Goal: Transaction & Acquisition: Purchase product/service

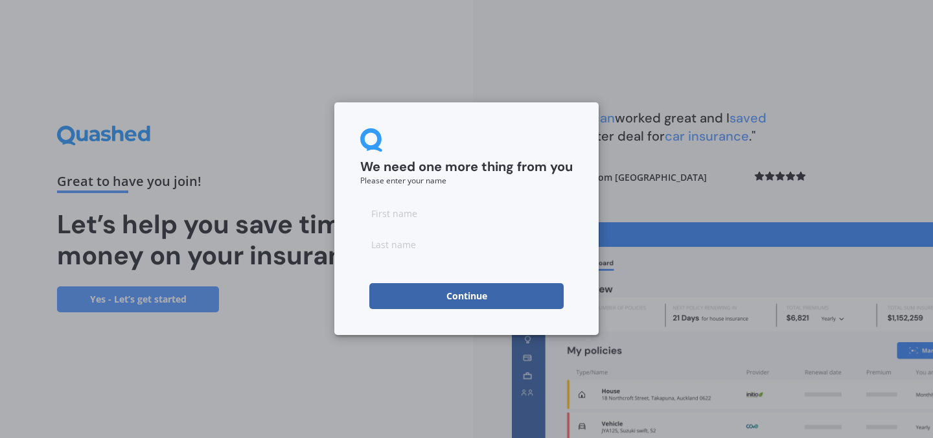
click at [479, 215] on input at bounding box center [466, 213] width 212 height 26
type input "[PERSON_NAME]"
click at [439, 245] on input at bounding box center [466, 244] width 212 height 26
type input "Gosling"
click at [457, 290] on button "Continue" at bounding box center [466, 296] width 194 height 26
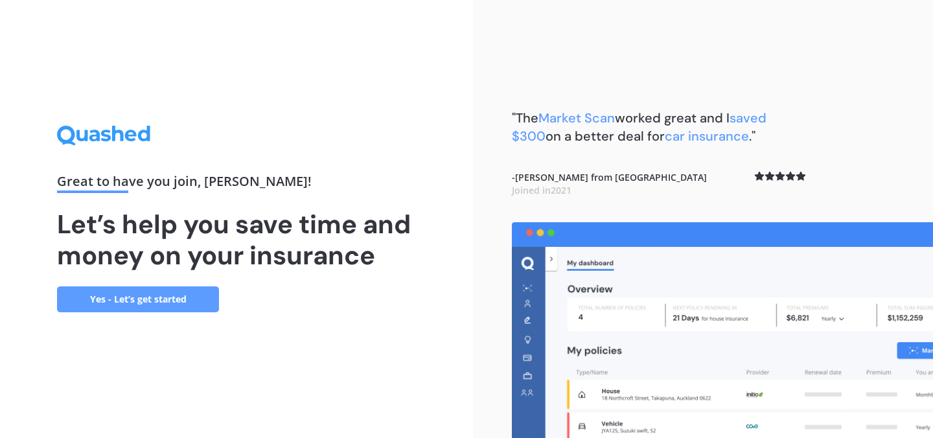
click at [165, 300] on link "Yes - Let’s get started" at bounding box center [138, 299] width 162 height 26
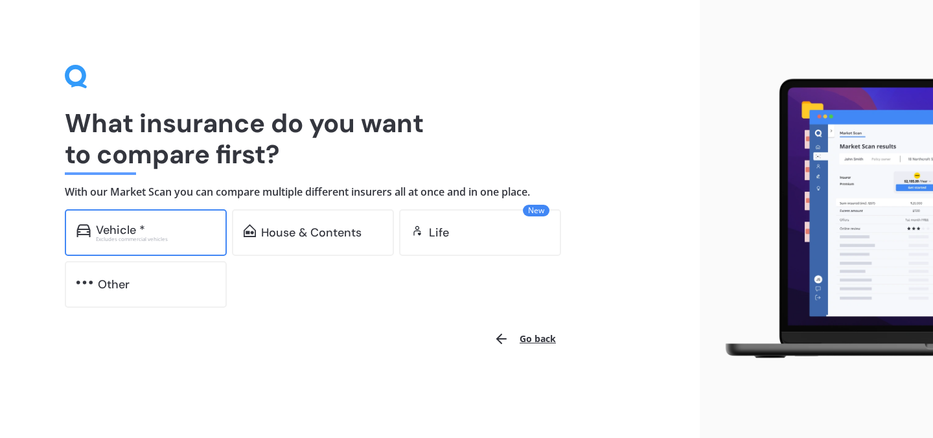
click at [170, 242] on div "Vehicle * Excludes commercial vehicles" at bounding box center [146, 232] width 162 height 47
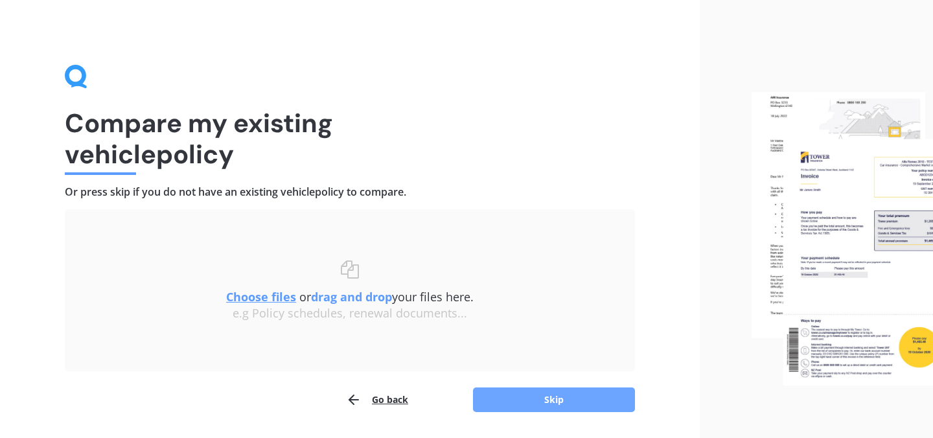
click at [503, 396] on button "Skip" at bounding box center [554, 399] width 162 height 25
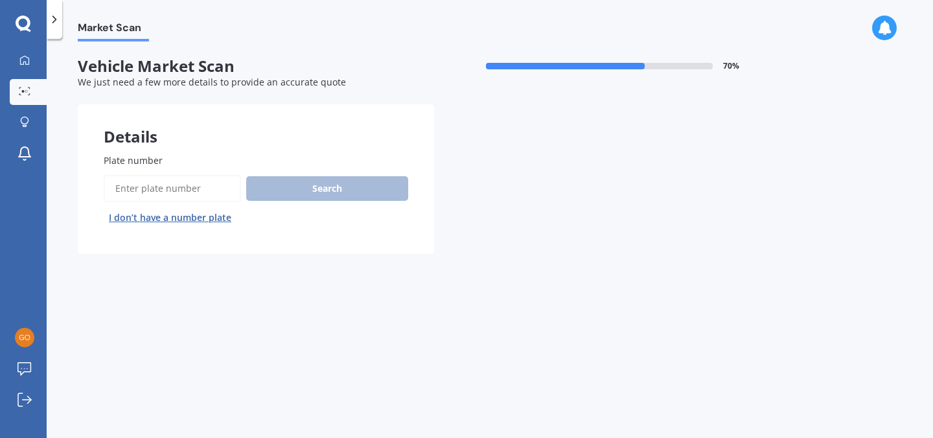
click at [214, 212] on button "I don’t have a number plate" at bounding box center [170, 217] width 133 height 21
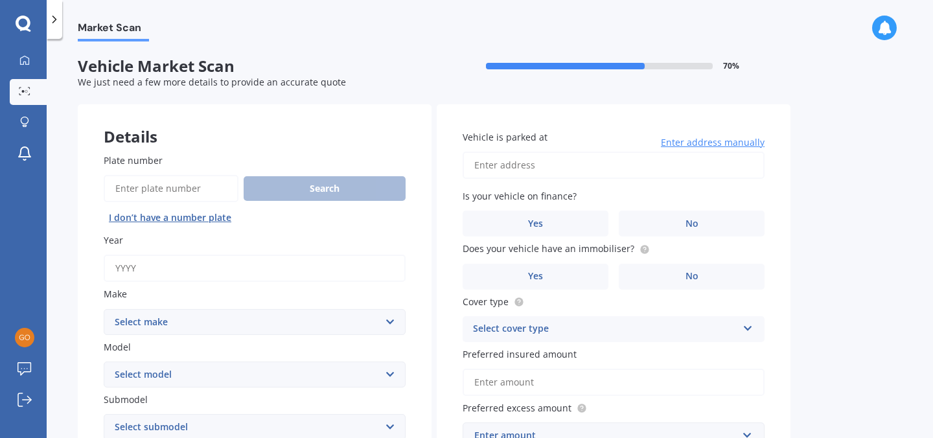
click at [168, 273] on input "Year" at bounding box center [255, 268] width 302 height 27
type input "2016"
click at [174, 321] on select "Select make AC ALFA ROMEO ASTON MARTIN AUDI AUSTIN BEDFORD Bentley BMW BYD CADI…" at bounding box center [255, 322] width 302 height 26
select select "HONDA"
click at [104, 310] on select "Select make AC ALFA ROMEO ASTON MARTIN AUDI AUSTIN BEDFORD Bentley BMW BYD CADI…" at bounding box center [255, 322] width 302 height 26
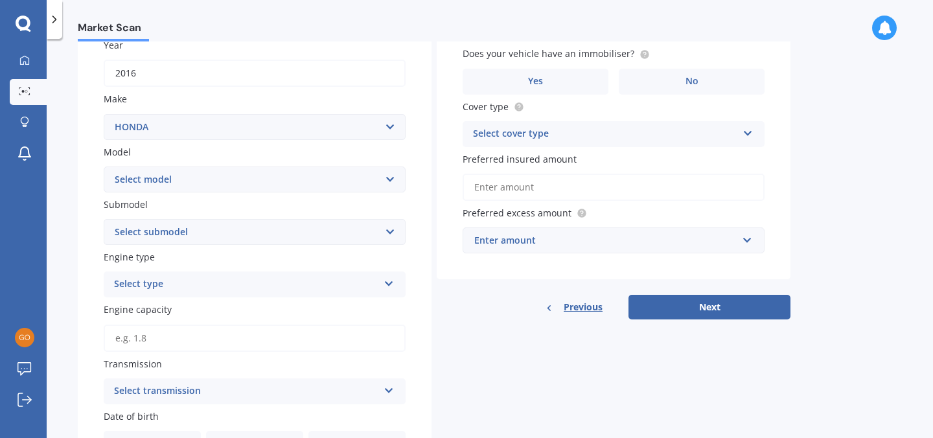
scroll to position [198, 0]
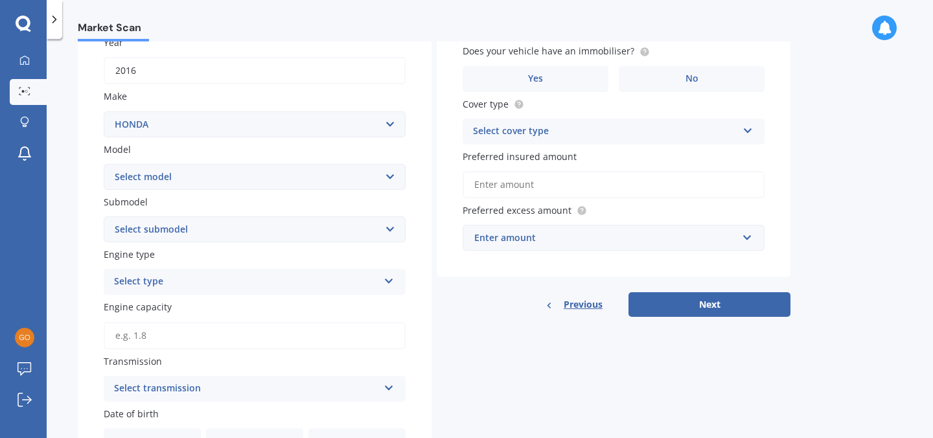
click at [195, 183] on select "Select model Accord Acty Acura Airwave Ascot Avancier Beat Capa City Civic Conc…" at bounding box center [255, 177] width 302 height 26
select select "SHUTTLE"
click at [104, 164] on select "Select model Accord Acty Acura Airwave Ascot Avancier Beat Capa City Civic Conc…" at bounding box center [255, 177] width 302 height 26
click at [96, 266] on div "Plate number Search I don’t have a number plate Year [DATE] Make Select make AC…" at bounding box center [255, 310] width 354 height 760
click at [186, 240] on select "Select submodel (All)" at bounding box center [255, 229] width 302 height 26
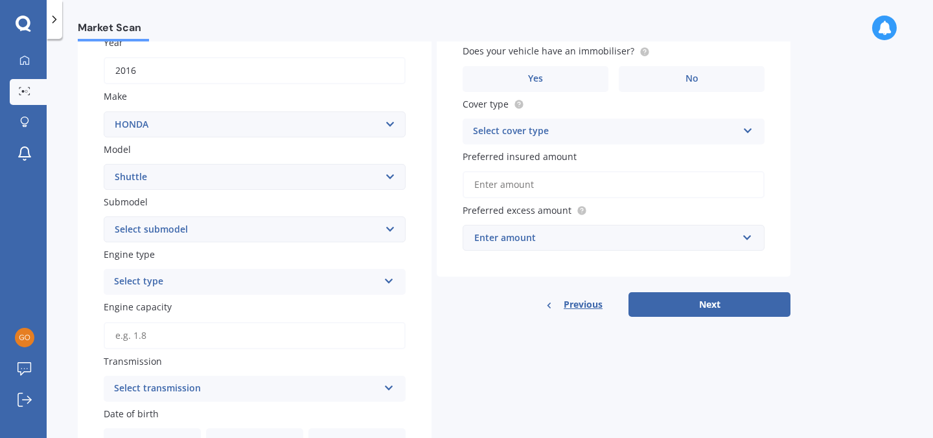
select select "(ALL)"
click at [104, 218] on select "Select submodel (All)" at bounding box center [255, 229] width 302 height 26
click at [176, 285] on div "Select type" at bounding box center [246, 282] width 264 height 16
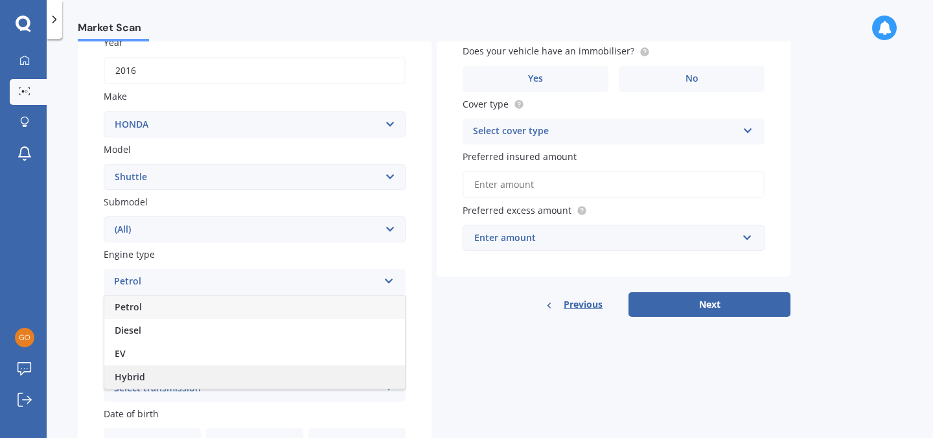
click at [154, 373] on div "Hybrid" at bounding box center [254, 376] width 300 height 23
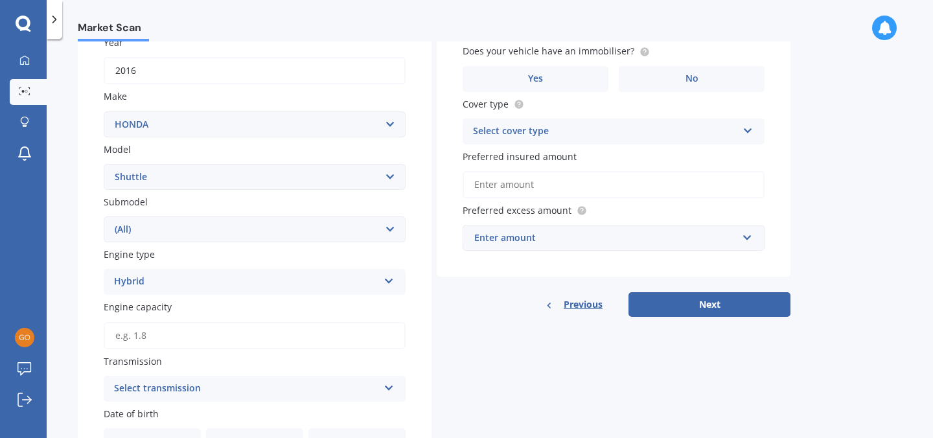
click at [91, 323] on div "Plate number Search I don’t have a number plate Year [DATE] Make Select make AC…" at bounding box center [255, 310] width 354 height 760
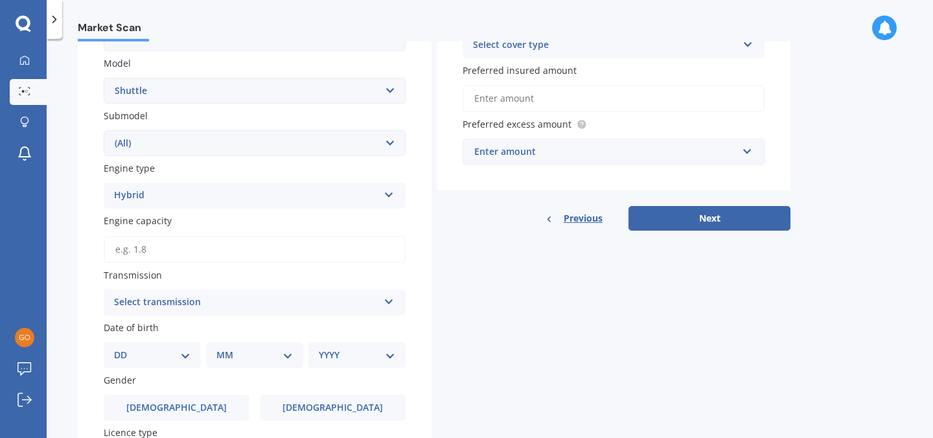
scroll to position [304, 0]
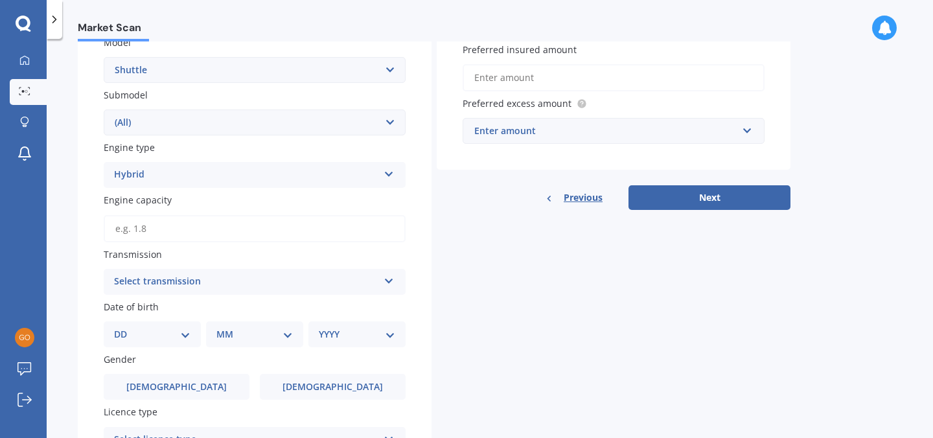
click at [158, 234] on input "Engine capacity" at bounding box center [255, 228] width 302 height 27
type input "1.5"
click at [179, 289] on div "Select transmission" at bounding box center [246, 282] width 264 height 16
click at [167, 315] on div "Auto" at bounding box center [254, 306] width 300 height 23
click at [167, 337] on select "DD 01 02 03 04 05 06 07 08 09 10 11 12 13 14 15 16 17 18 19 20 21 22 23 24 25 2…" at bounding box center [152, 334] width 76 height 14
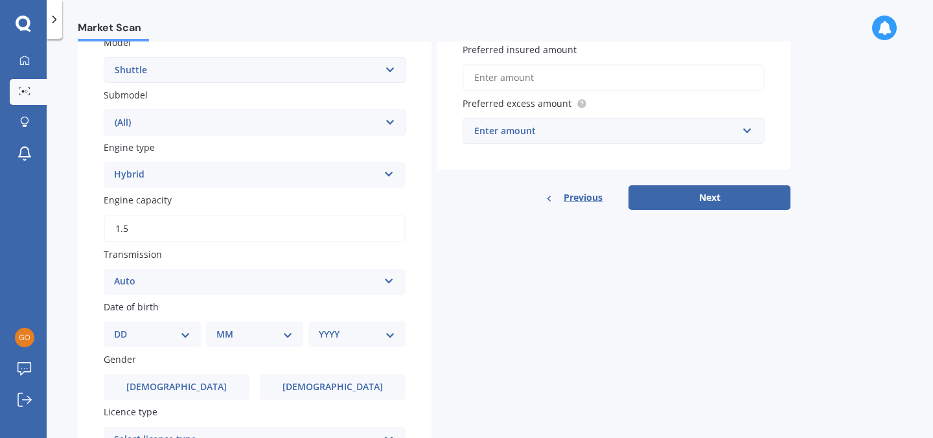
select select "28"
click at [124, 330] on select "DD 01 02 03 04 05 06 07 08 09 10 11 12 13 14 15 16 17 18 19 20 21 22 23 24 25 2…" at bounding box center [152, 334] width 76 height 14
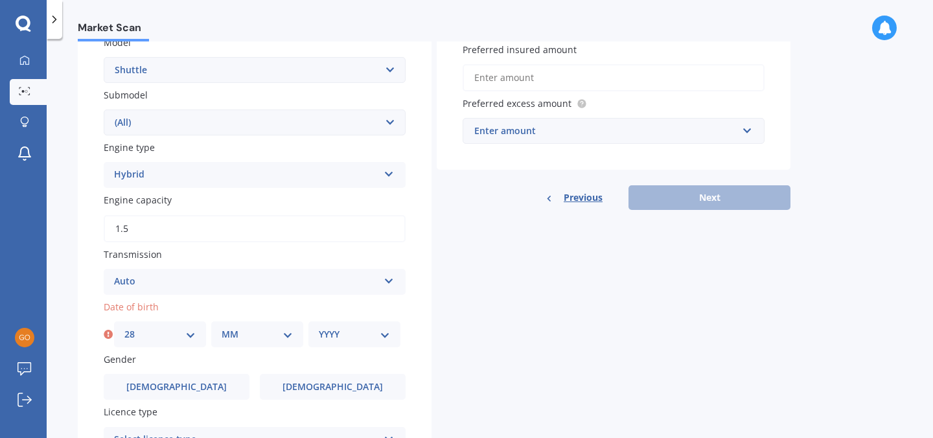
click at [228, 346] on div "MM 01 02 03 04 05 06 07 08 09 10 11 12" at bounding box center [257, 334] width 92 height 26
click at [240, 339] on select "MM 01 02 03 04 05 06 07 08 09 10 11 12" at bounding box center [256, 334] width 71 height 14
select select "01"
click at [221, 330] on select "MM 01 02 03 04 05 06 07 08 09 10 11 12" at bounding box center [256, 334] width 71 height 14
click at [346, 332] on select "YYYY 2025 2024 2023 2022 2021 2020 2019 2018 2017 2016 2015 2014 2013 2012 2011…" at bounding box center [354, 334] width 71 height 14
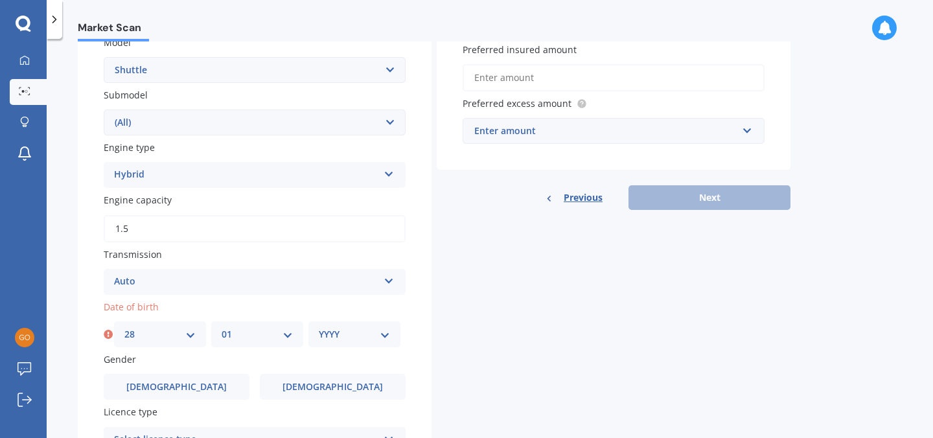
select select "1989"
click at [319, 330] on select "YYYY 2025 2024 2023 2022 2021 2020 2019 2018 2017 2016 2015 2014 2013 2012 2011…" at bounding box center [354, 334] width 71 height 14
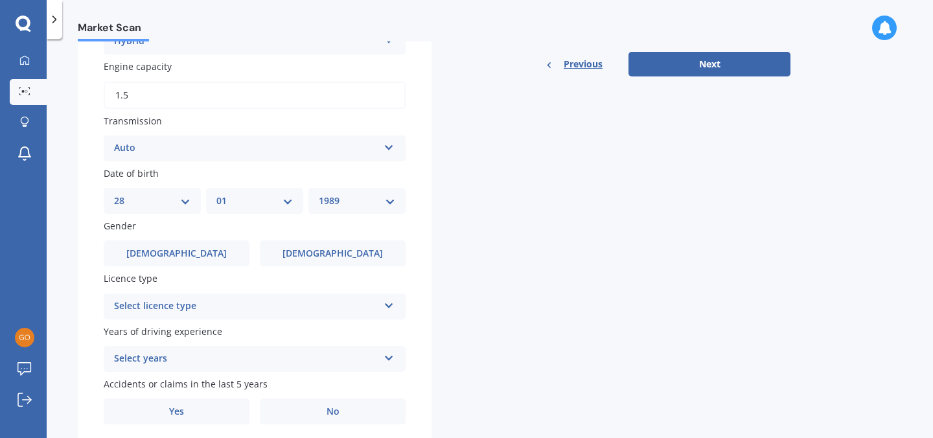
scroll to position [441, 0]
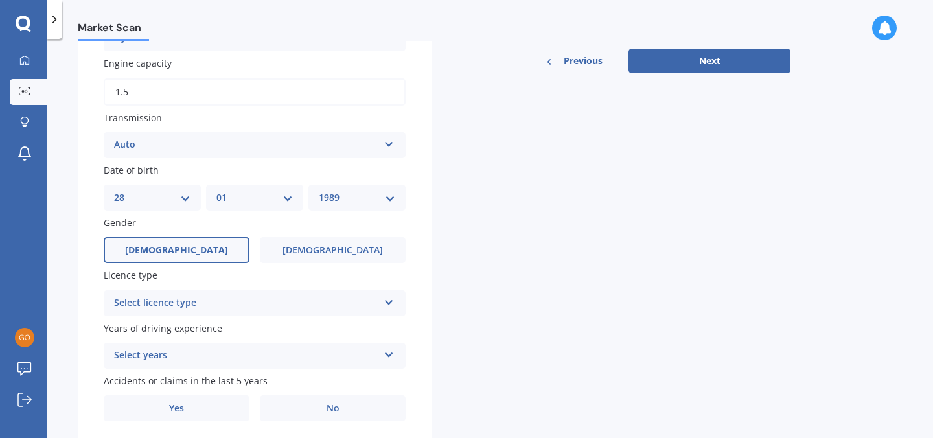
click at [202, 249] on label "[DEMOGRAPHIC_DATA]" at bounding box center [177, 250] width 146 height 26
click at [0, 0] on input "[DEMOGRAPHIC_DATA]" at bounding box center [0, 0] width 0 height 0
click at [196, 308] on div "Select licence type" at bounding box center [246, 303] width 264 height 16
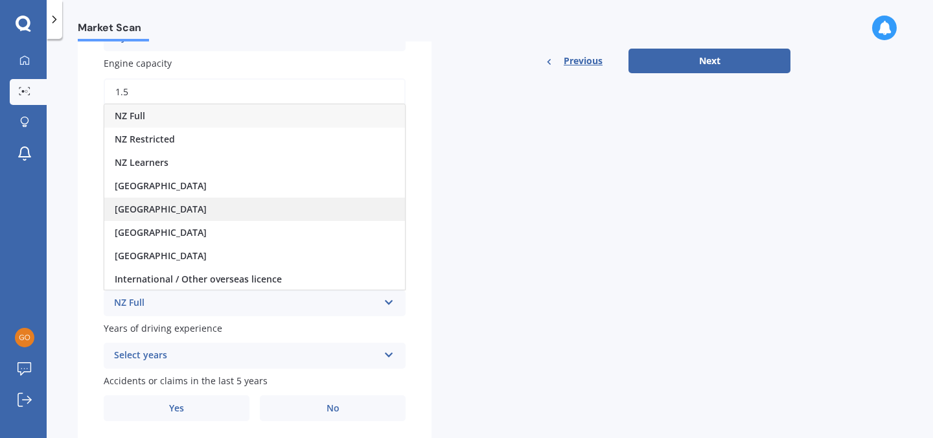
click at [185, 215] on div "[GEOGRAPHIC_DATA]" at bounding box center [254, 209] width 300 height 23
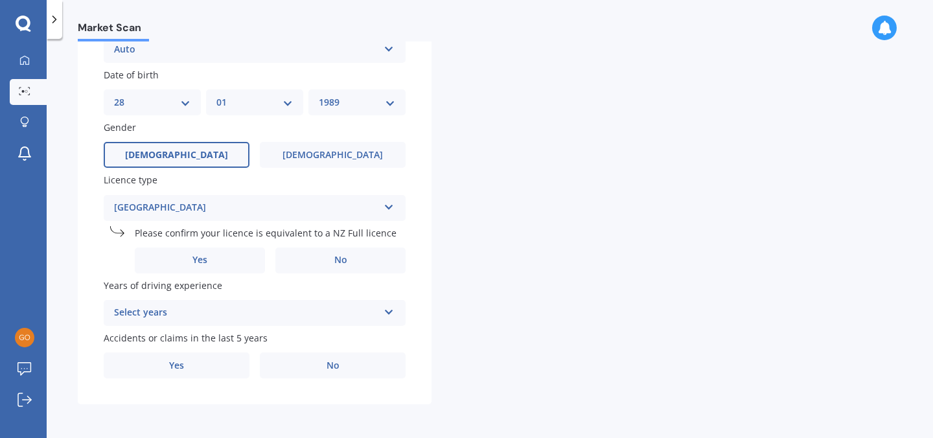
scroll to position [540, 0]
click at [218, 255] on label "Yes" at bounding box center [200, 260] width 130 height 26
click at [0, 0] on input "Yes" at bounding box center [0, 0] width 0 height 0
click at [205, 316] on div "Select years" at bounding box center [246, 313] width 264 height 16
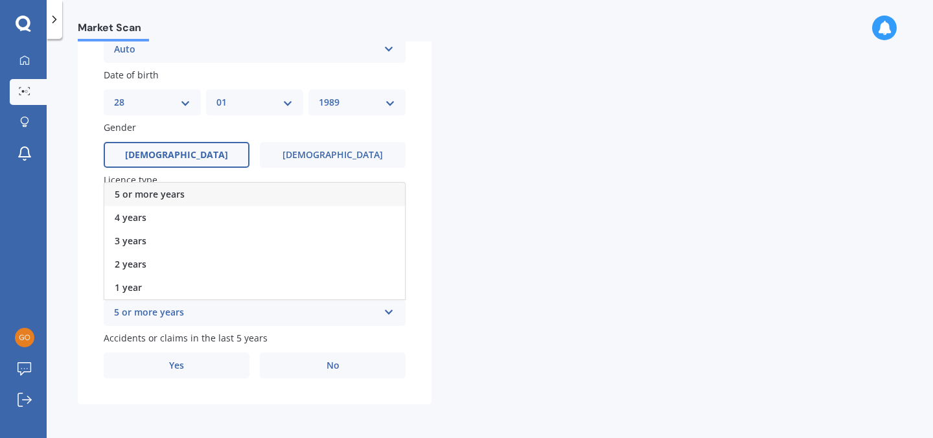
click at [192, 196] on div "5 or more years" at bounding box center [254, 194] width 300 height 23
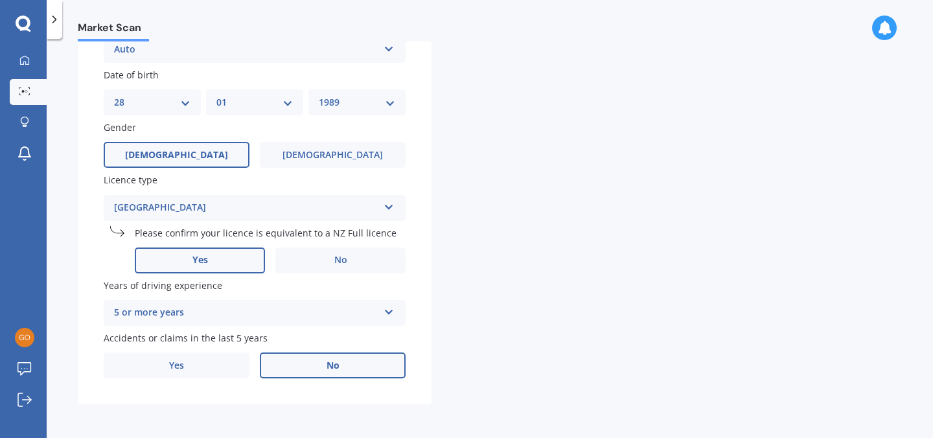
click at [296, 359] on label "No" at bounding box center [333, 365] width 146 height 26
click at [0, 0] on input "No" at bounding box center [0, 0] width 0 height 0
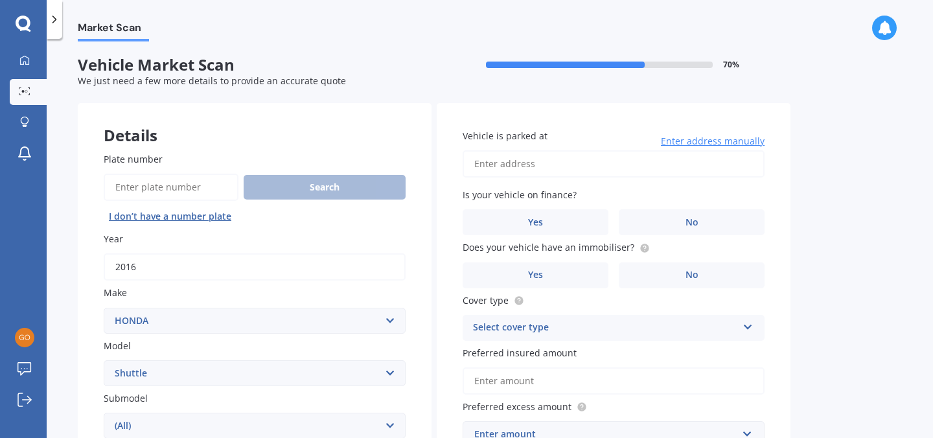
scroll to position [0, 0]
click at [528, 163] on input "Vehicle is parked at" at bounding box center [613, 165] width 302 height 27
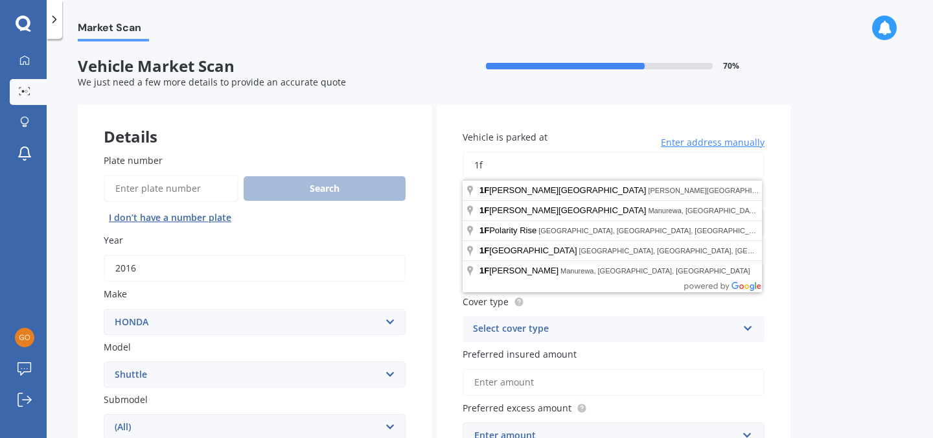
type input "1"
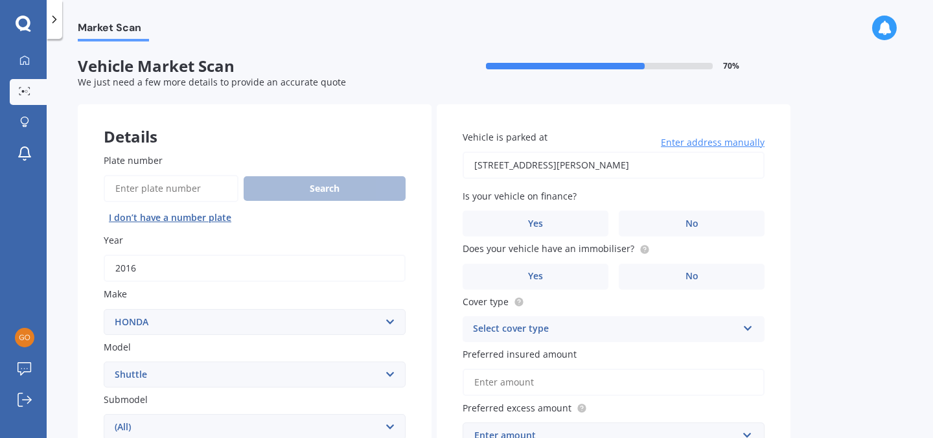
type input "[STREET_ADDRESS][PERSON_NAME]"
click at [663, 220] on label "No" at bounding box center [691, 223] width 146 height 26
click at [0, 0] on input "No" at bounding box center [0, 0] width 0 height 0
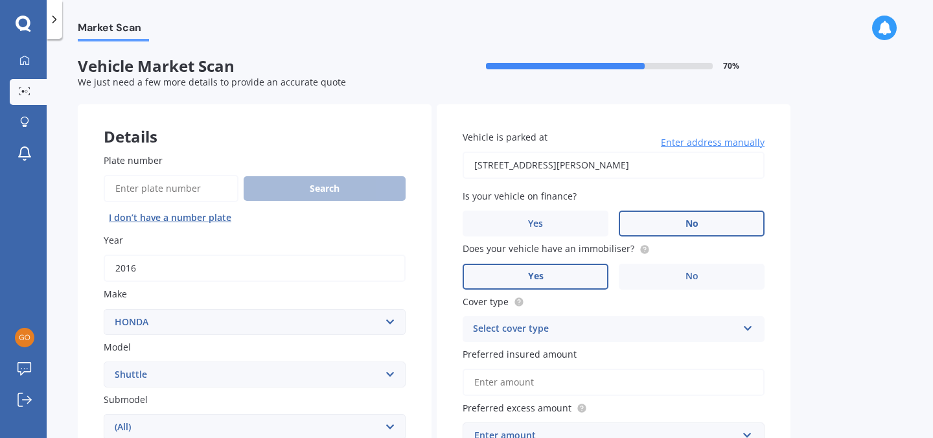
click at [593, 273] on label "Yes" at bounding box center [535, 277] width 146 height 26
click at [0, 0] on input "Yes" at bounding box center [0, 0] width 0 height 0
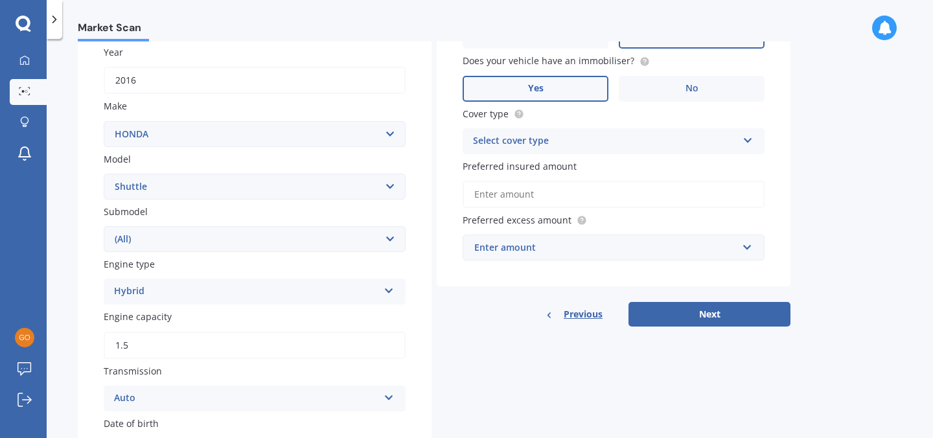
scroll to position [187, 0]
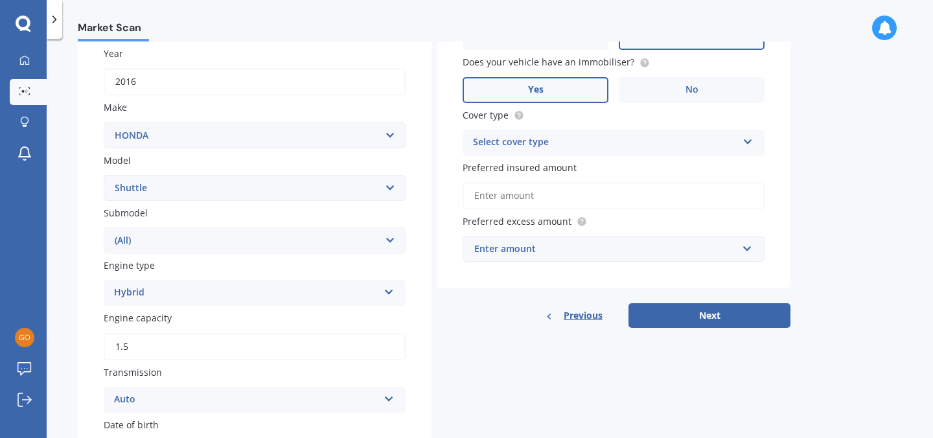
click at [602, 152] on div "Select cover type Comprehensive Third Party, Fire & Theft Third Party" at bounding box center [613, 143] width 302 height 26
click at [581, 172] on div "Comprehensive" at bounding box center [613, 167] width 300 height 23
click at [574, 192] on input "Preferred insured amount" at bounding box center [613, 195] width 302 height 27
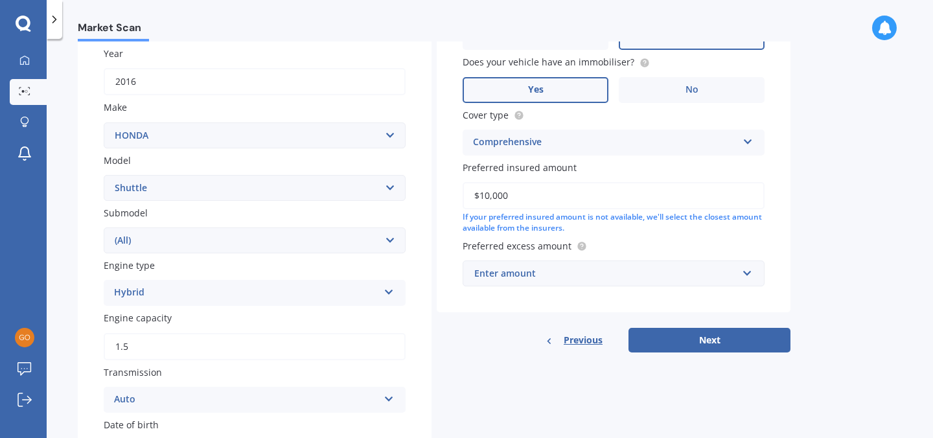
type input "$10,000"
click at [594, 278] on div "Enter amount" at bounding box center [605, 273] width 263 height 14
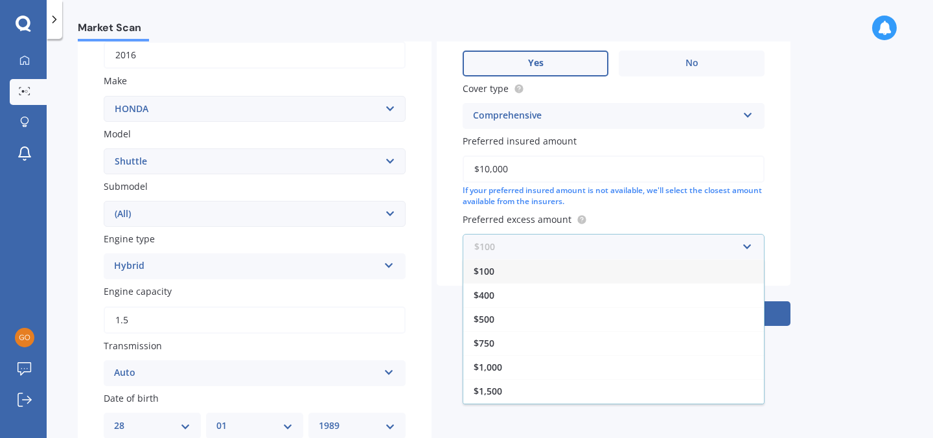
scroll to position [217, 0]
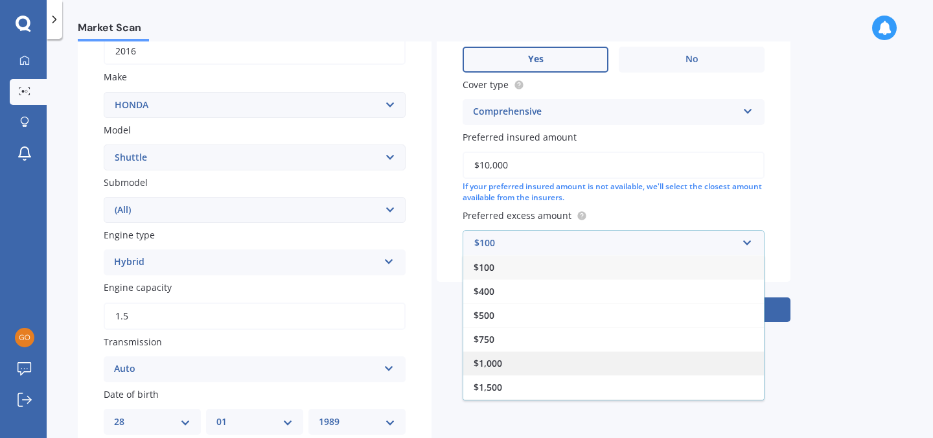
click at [536, 354] on div "$1,000" at bounding box center [613, 363] width 300 height 24
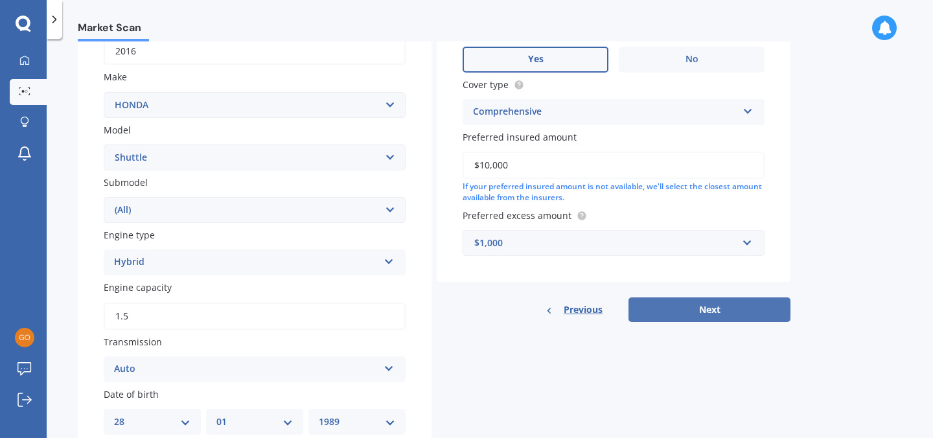
click at [686, 306] on button "Next" at bounding box center [709, 309] width 162 height 25
select select "28"
select select "01"
select select "1989"
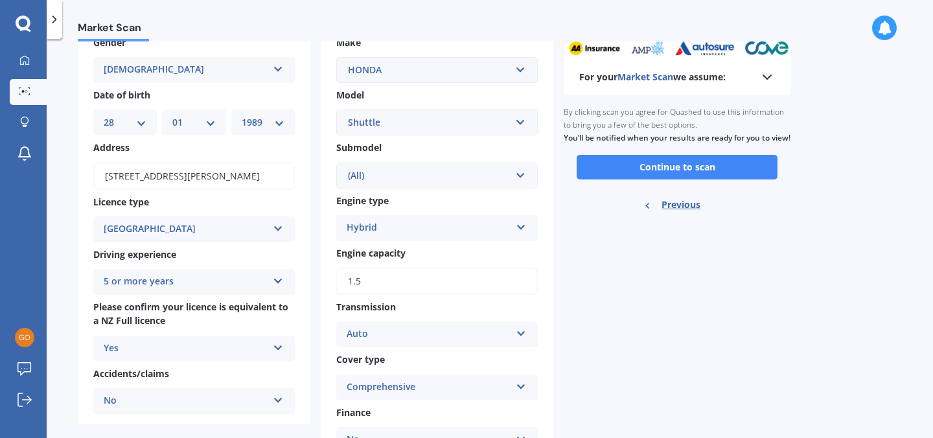
scroll to position [0, 0]
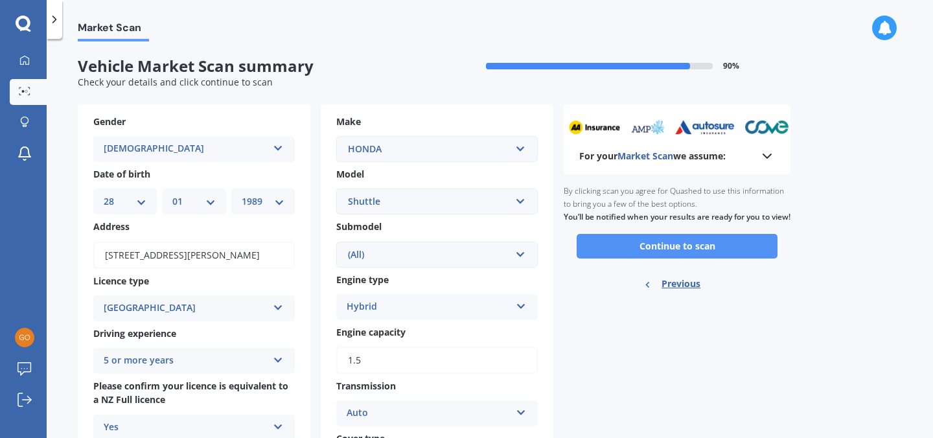
click at [679, 258] on button "Continue to scan" at bounding box center [676, 246] width 201 height 25
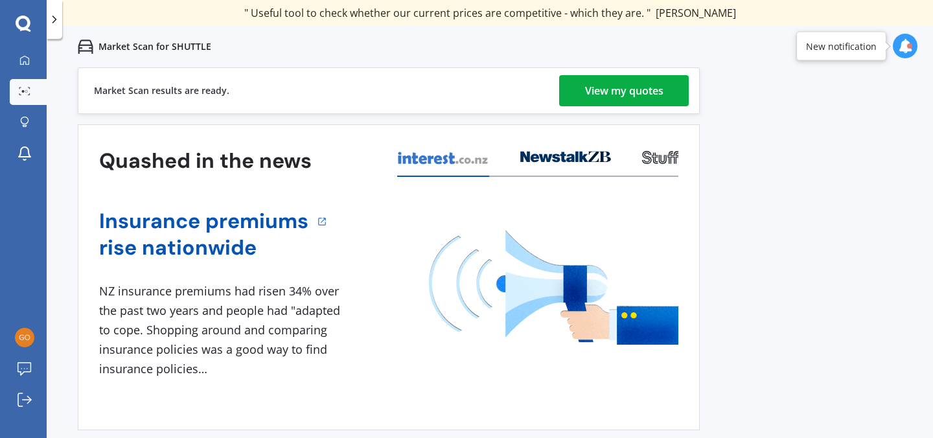
click at [681, 83] on link "View my quotes" at bounding box center [624, 90] width 130 height 31
